Goal: Find specific page/section: Find specific page/section

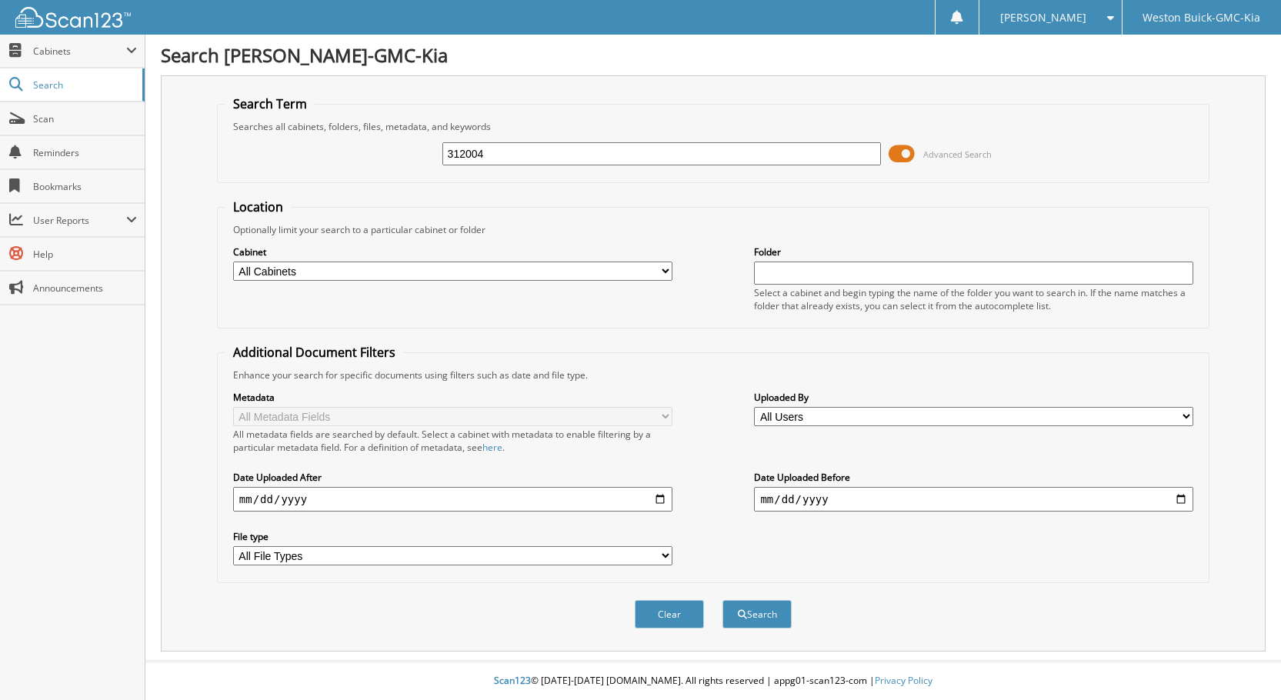
type input "312004"
click at [722, 600] on button "Search" at bounding box center [756, 614] width 69 height 28
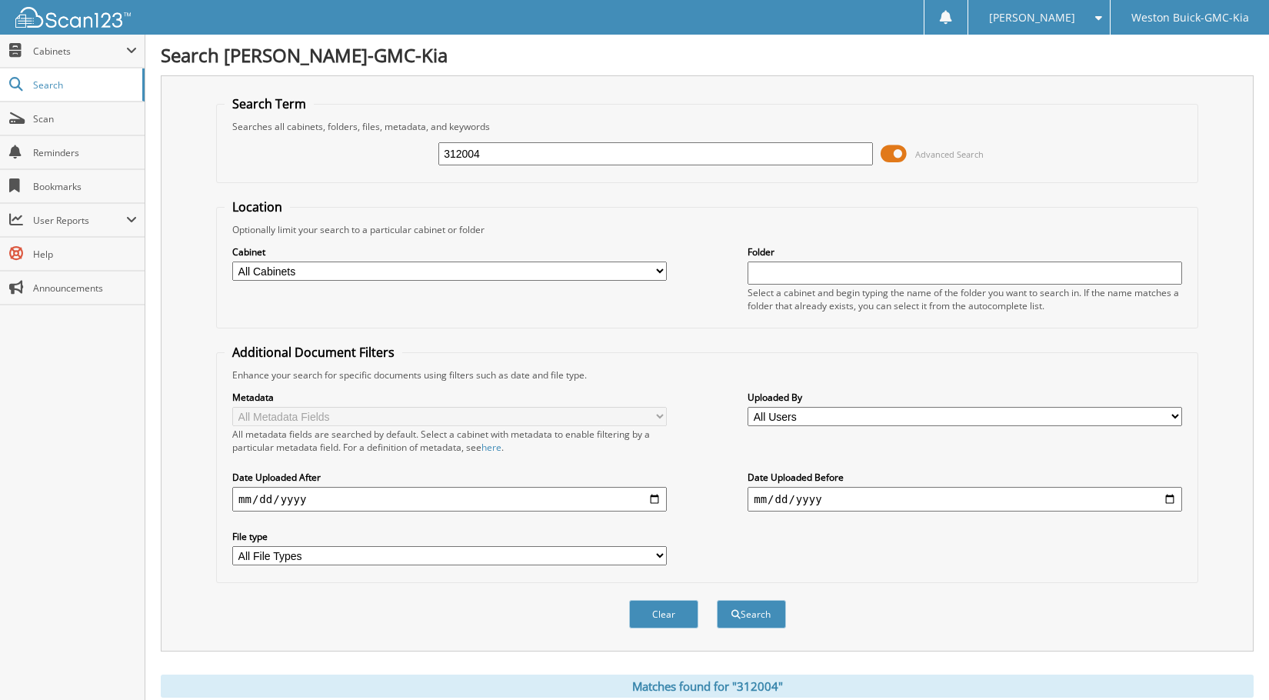
click at [520, 162] on input "312004" at bounding box center [655, 153] width 435 height 23
drag, startPoint x: 492, startPoint y: 155, endPoint x: 441, endPoint y: 168, distance: 52.4
click at [441, 168] on div "312004 Advanced Search" at bounding box center [707, 154] width 965 height 42
click at [48, 52] on span "Cabinets" at bounding box center [79, 51] width 93 height 13
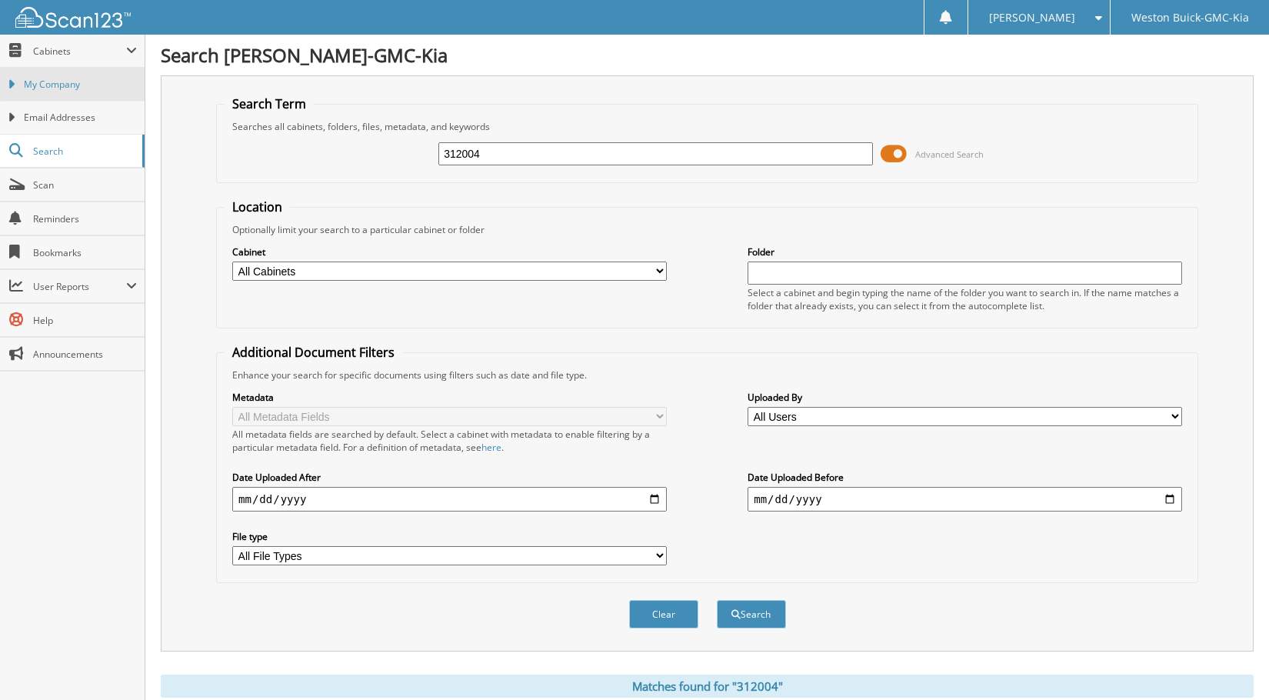
click at [64, 88] on span "My Company" at bounding box center [80, 85] width 113 height 14
